Goal: Task Accomplishment & Management: Use online tool/utility

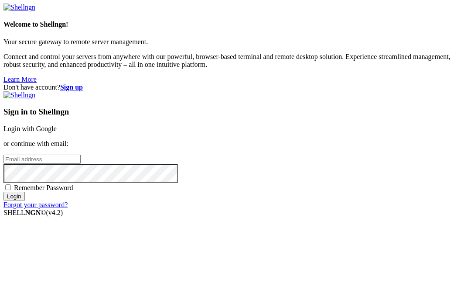
click at [57, 125] on link "Login with Google" at bounding box center [29, 128] width 53 height 7
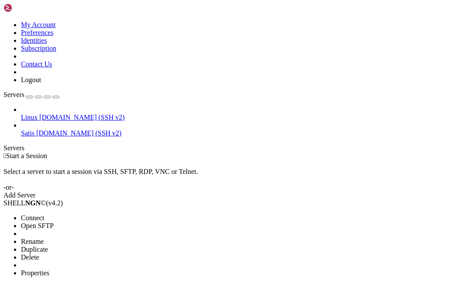
click at [38, 222] on span "Open SFTP" at bounding box center [37, 225] width 33 height 7
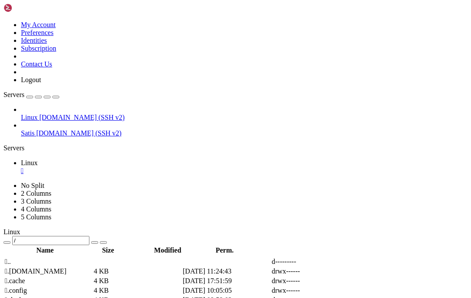
type input "/root"
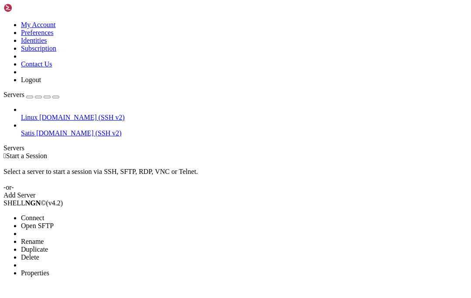
click at [32, 214] on span "Connect" at bounding box center [32, 217] width 23 height 7
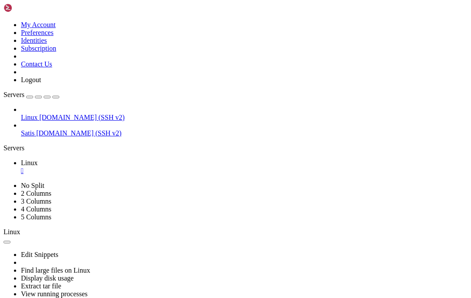
click at [294, 236] on div "Edit Snippets Find large files on Linux Display disk usage Extract tar file Vie…" at bounding box center [235, 275] width 464 height 78
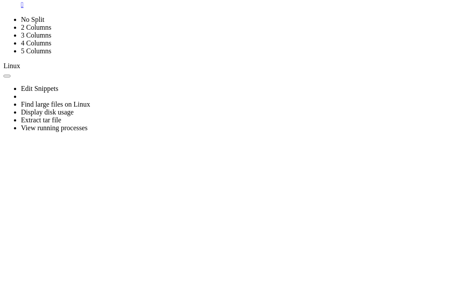
scroll to position [87, 0]
